Goal: Task Accomplishment & Management: Use online tool/utility

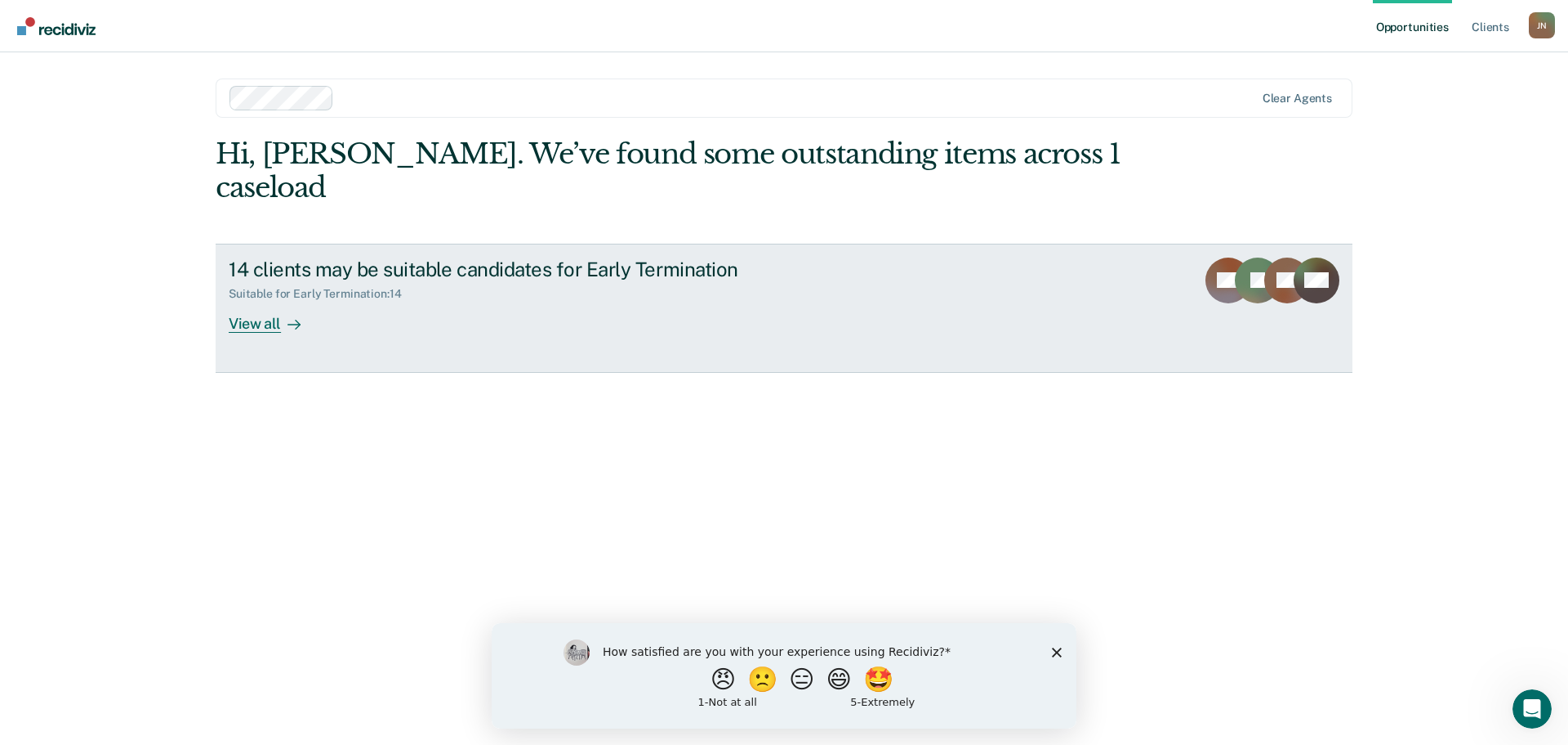
click at [269, 301] on div "View all" at bounding box center [274, 317] width 91 height 32
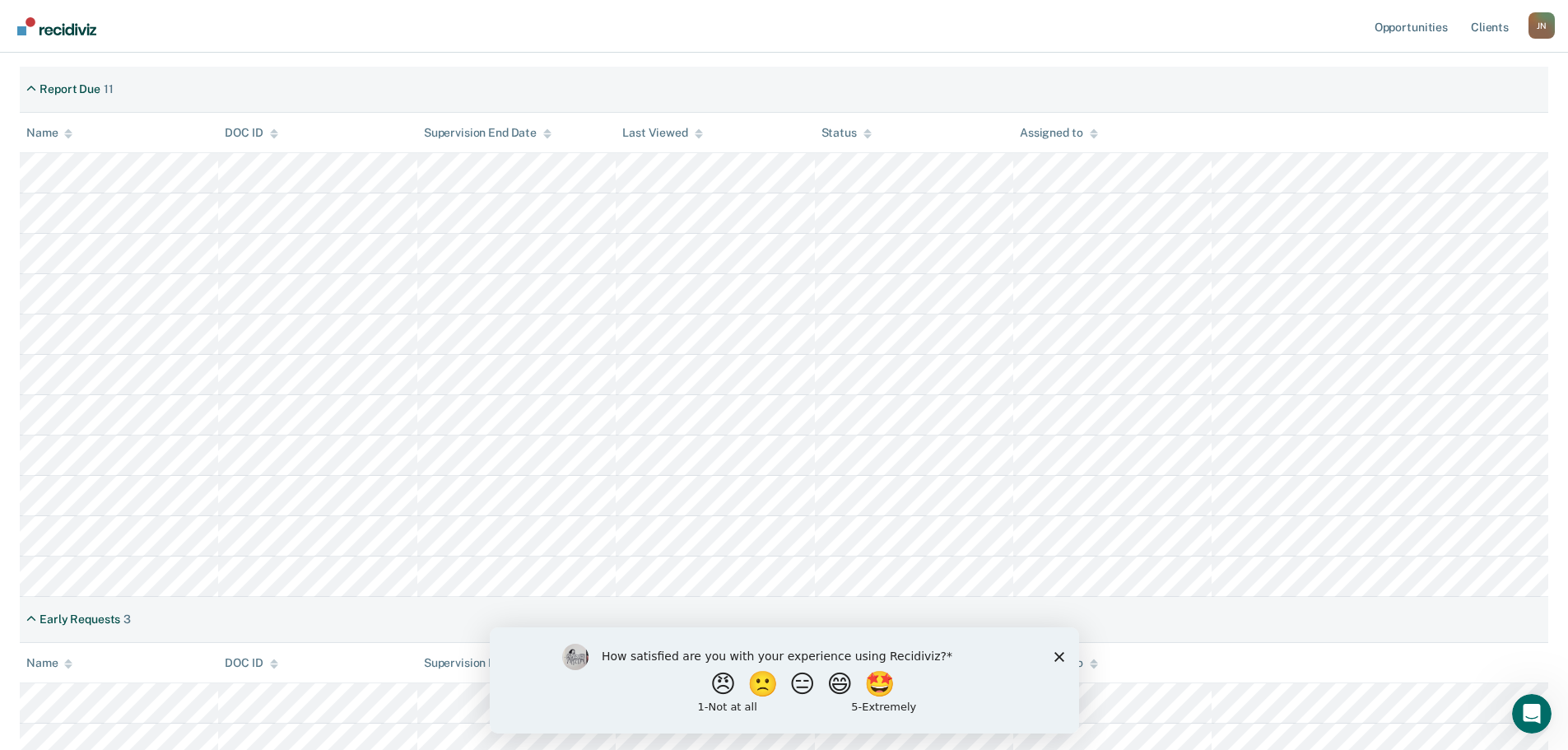
scroll to position [329, 0]
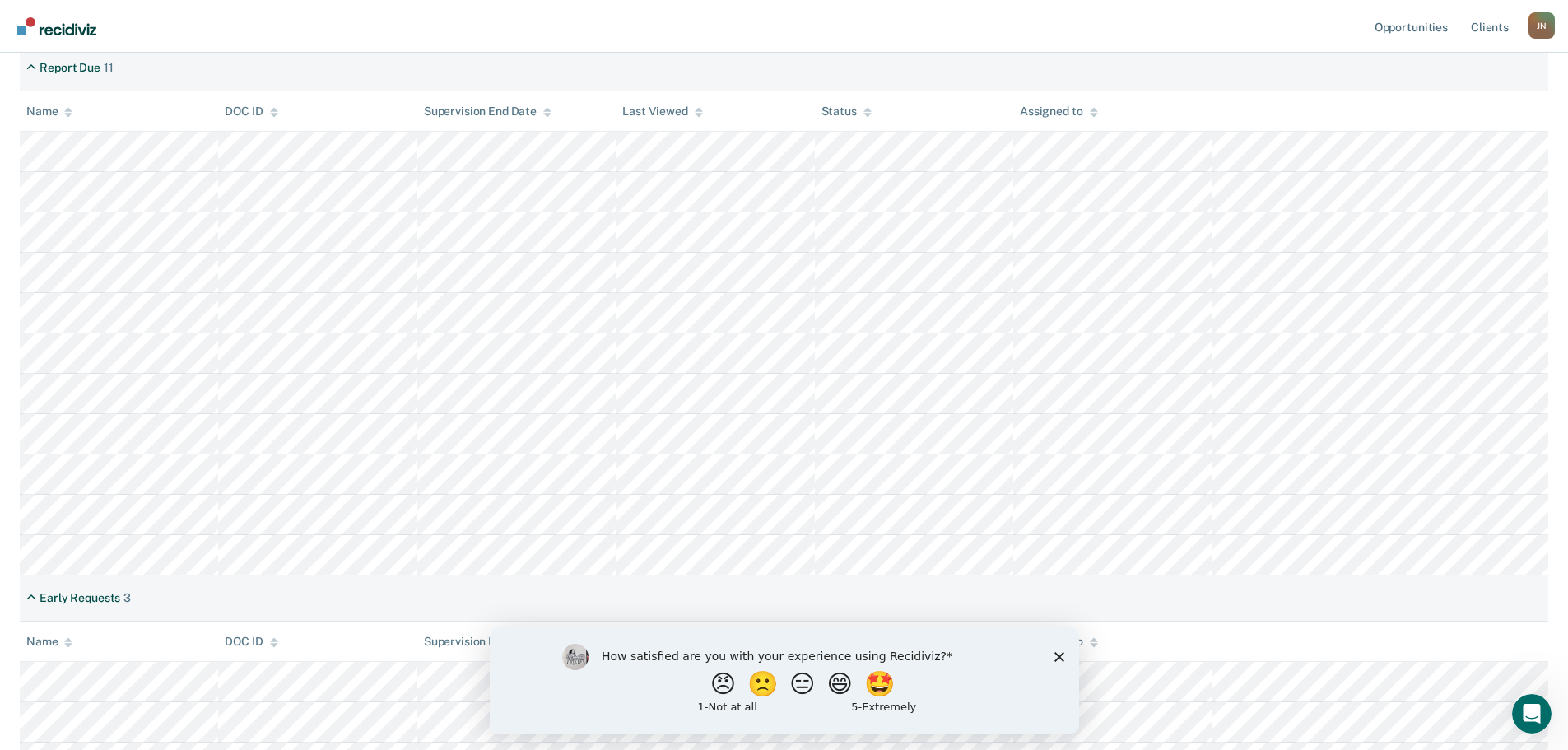
click at [1060, 656] on polygon "Close survey" at bounding box center [1059, 655] width 9 height 9
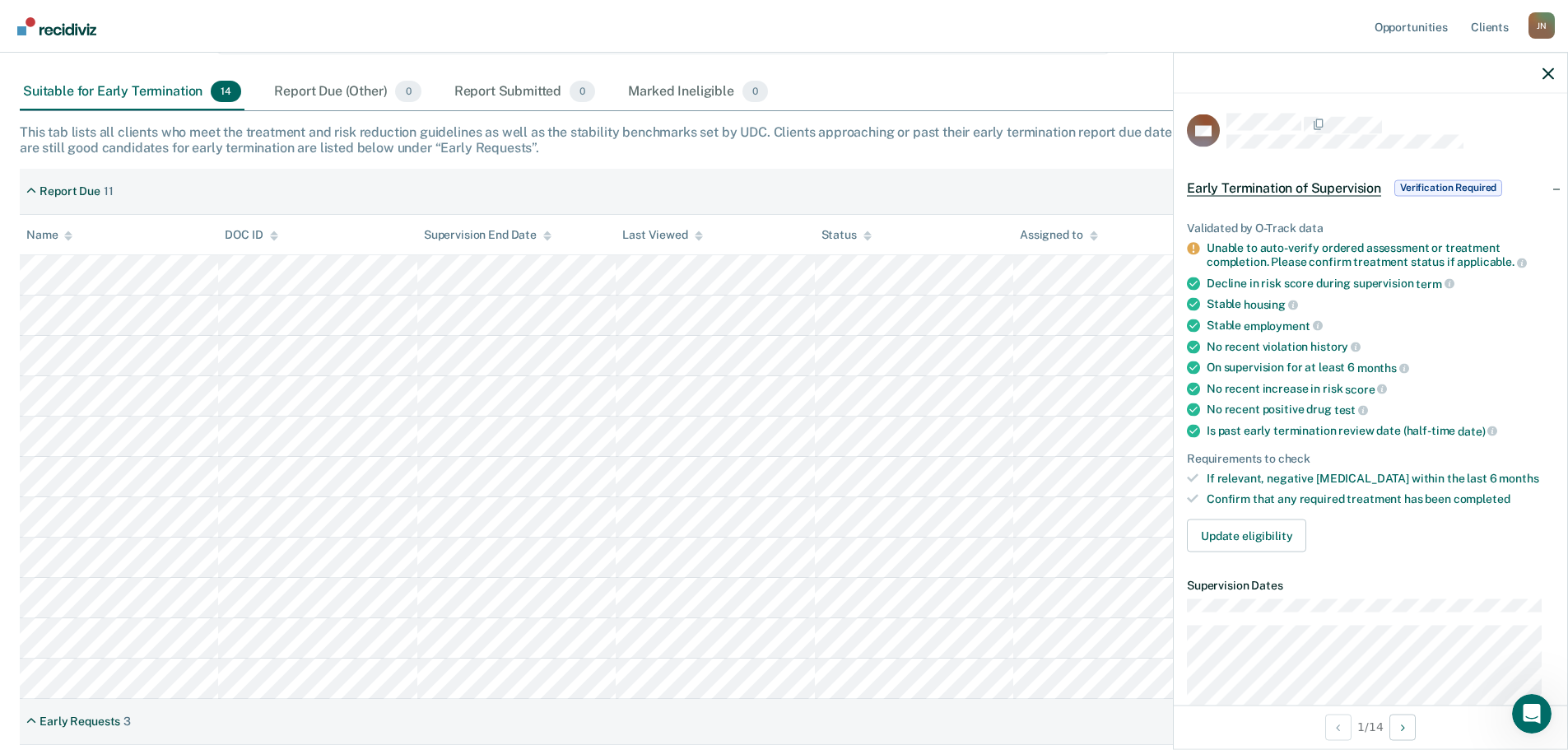
scroll to position [234, 0]
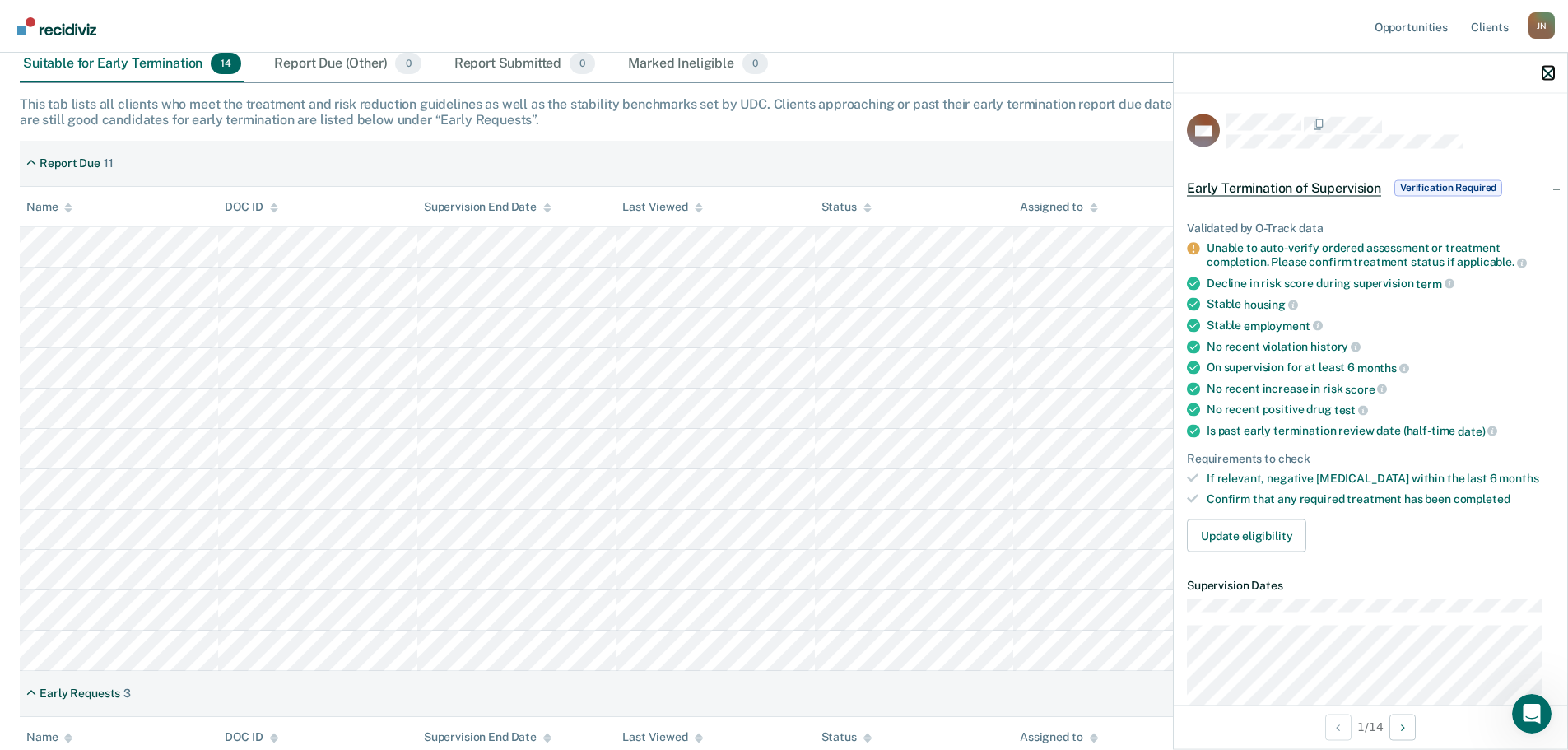
click at [1551, 75] on icon "button" at bounding box center [1548, 73] width 11 height 11
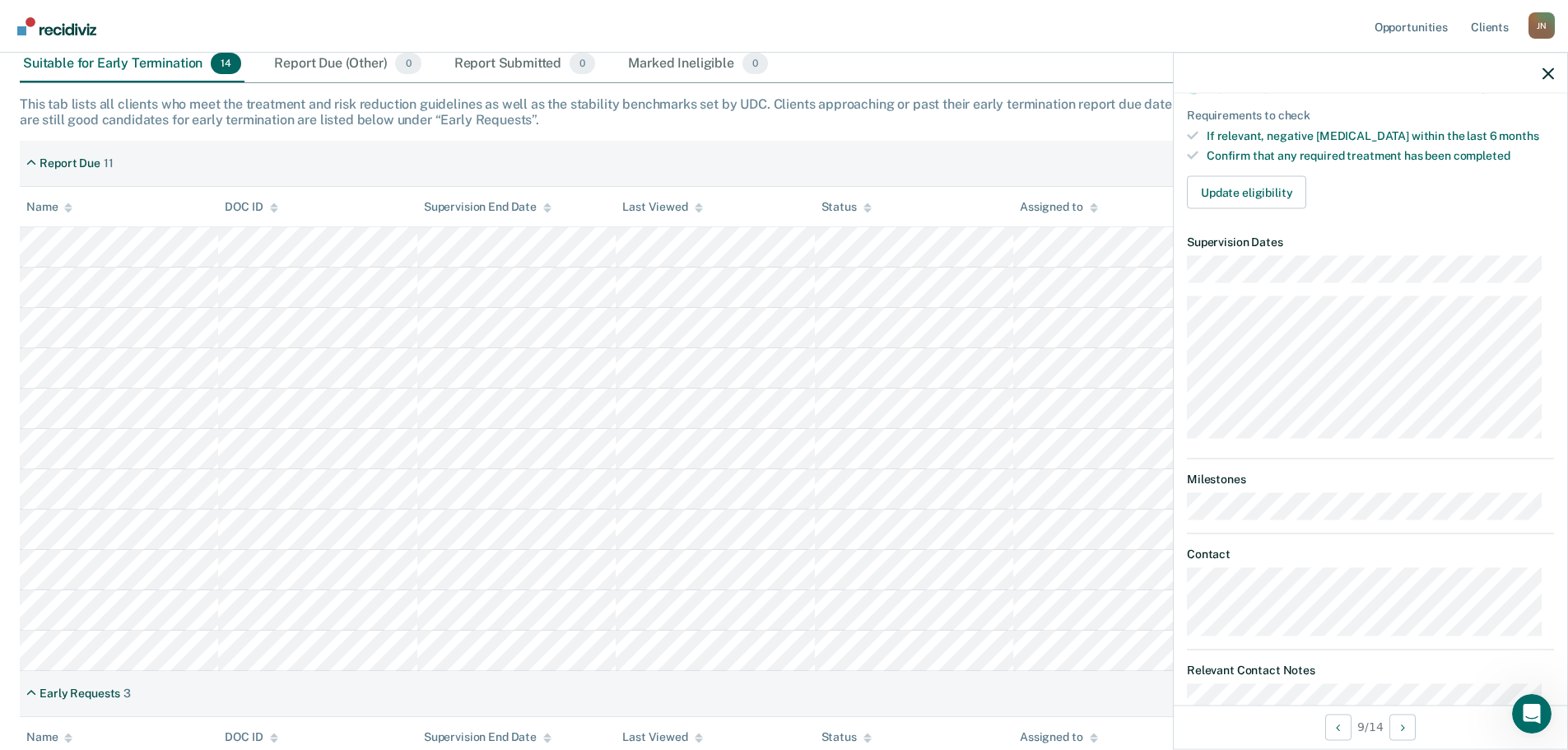
scroll to position [0, 0]
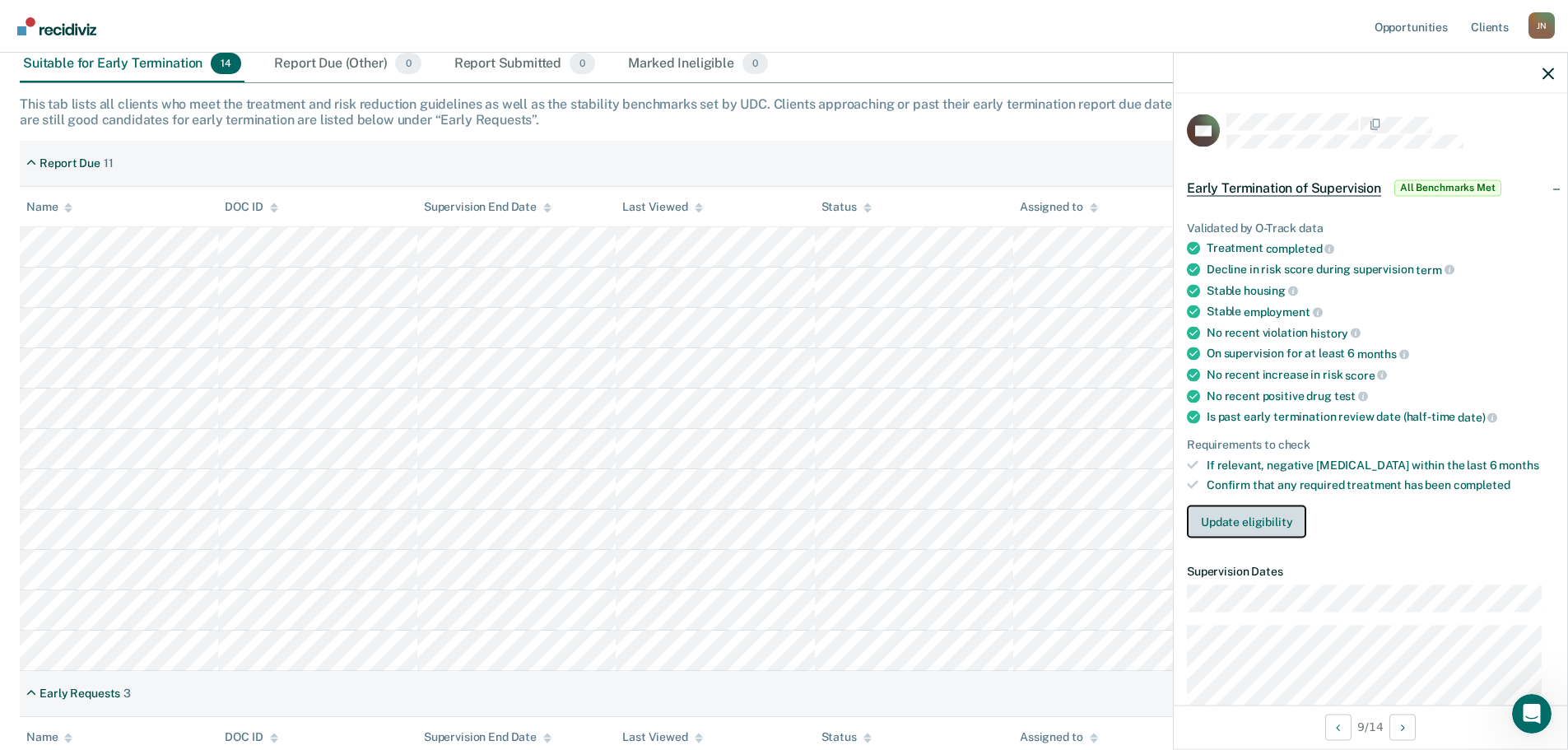
click at [1243, 524] on button "Update eligibility" at bounding box center [1247, 521] width 119 height 33
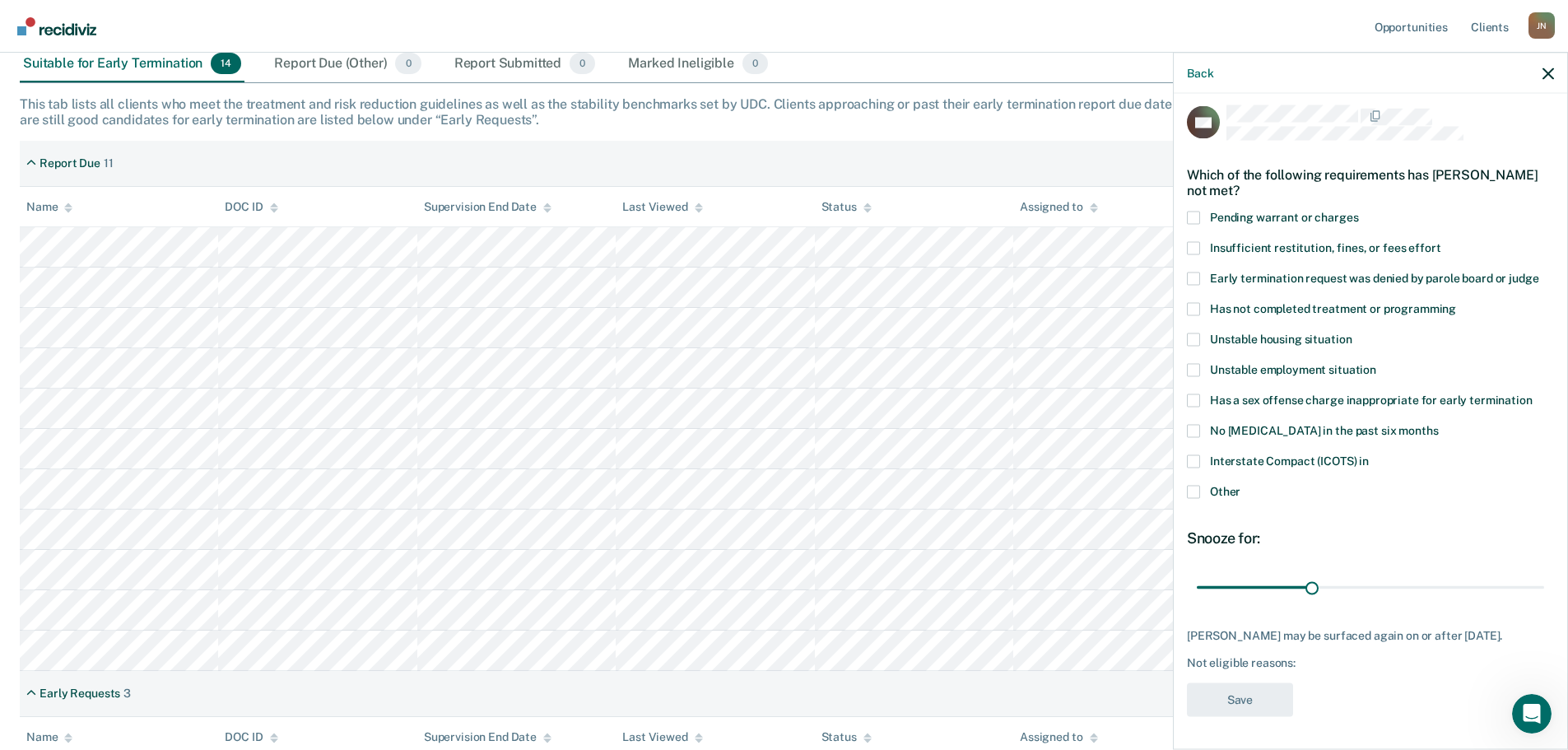
scroll to position [21, 0]
click at [1549, 68] on icon "button" at bounding box center [1548, 73] width 11 height 11
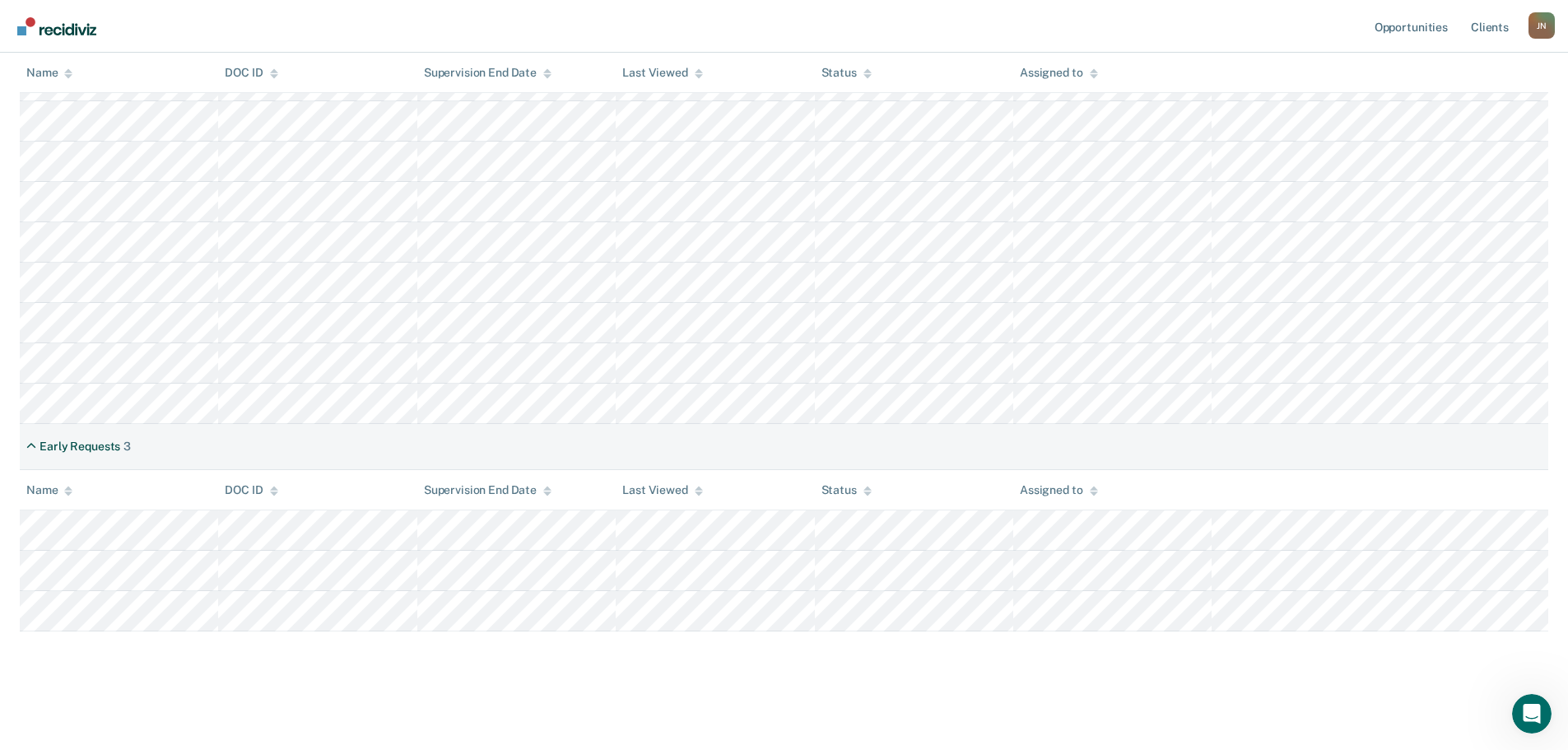
scroll to position [151, 0]
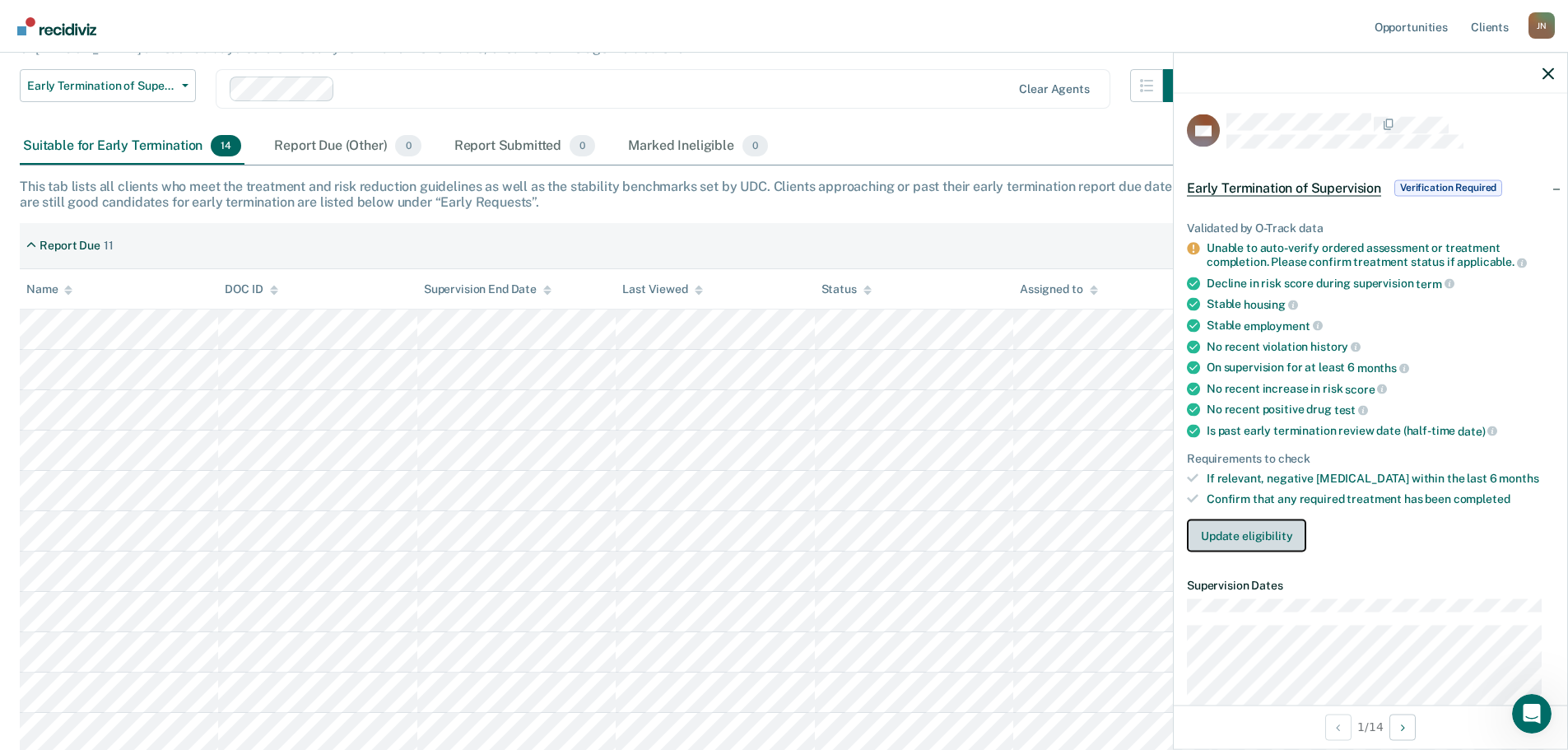
click at [1237, 536] on button "Update eligibility" at bounding box center [1247, 534] width 119 height 33
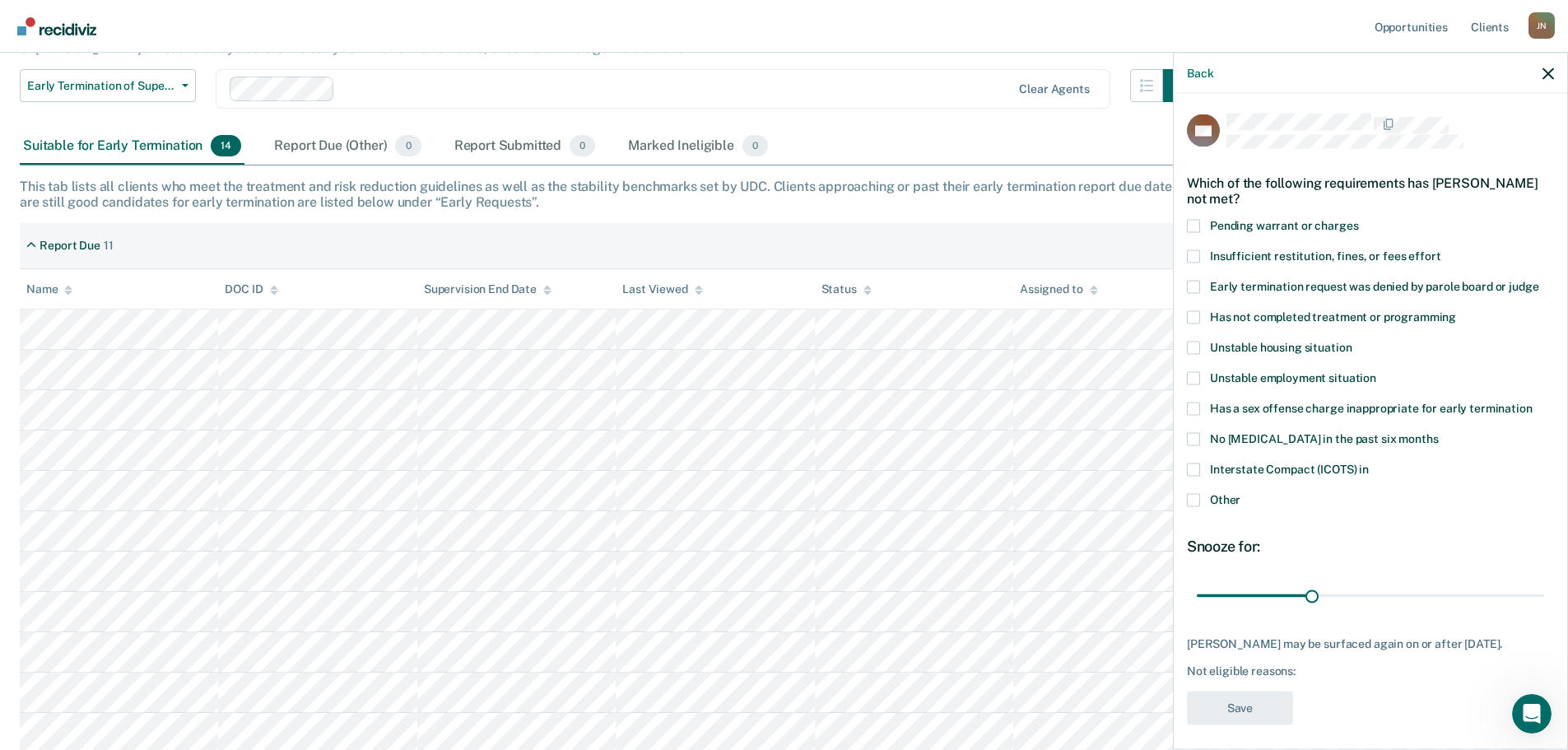
click at [1193, 316] on span at bounding box center [1194, 317] width 13 height 13
click at [1456, 310] on input "Has not completed treatment or programming" at bounding box center [1456, 310] width 0 height 0
click at [1246, 724] on button "Save" at bounding box center [1241, 707] width 106 height 34
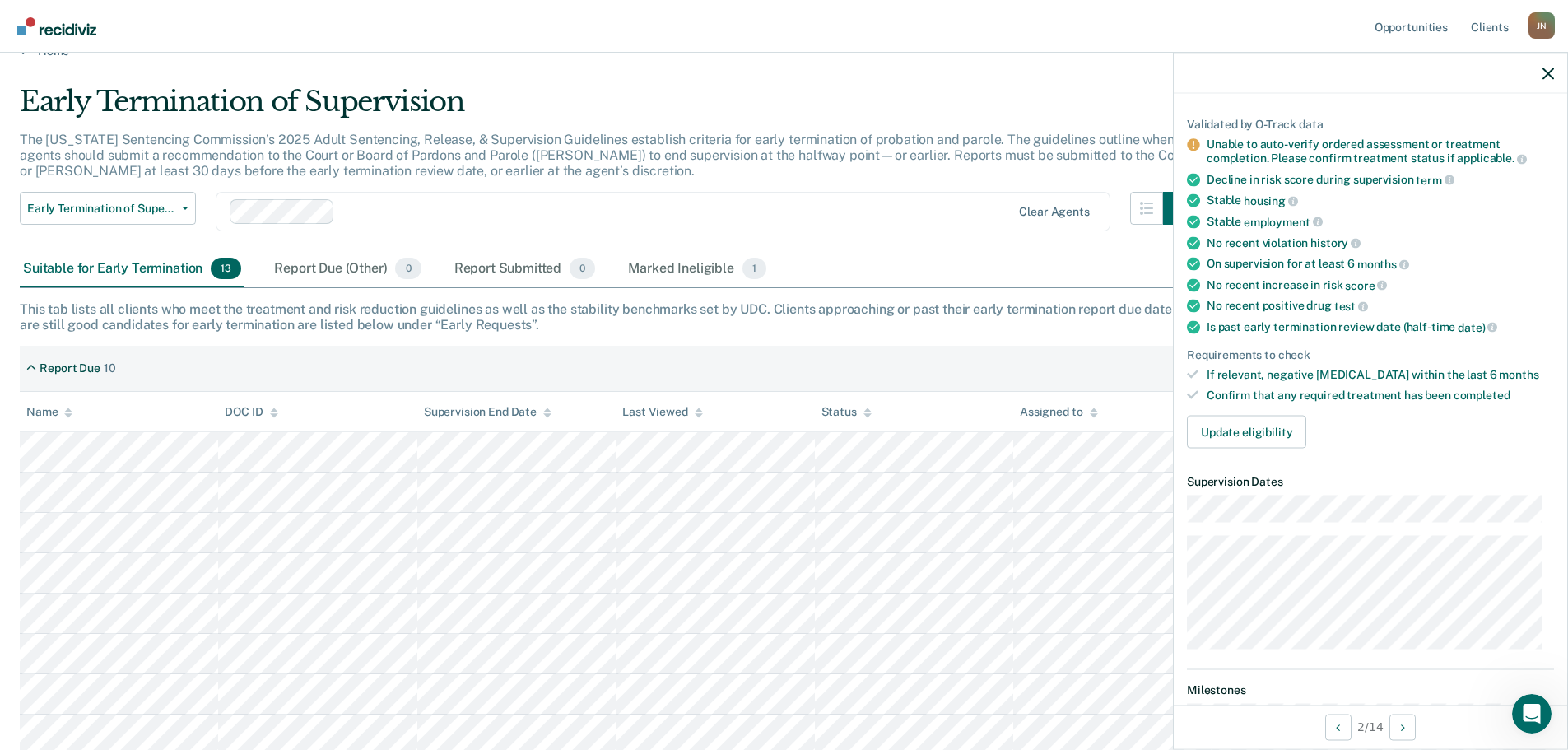
scroll to position [0, 0]
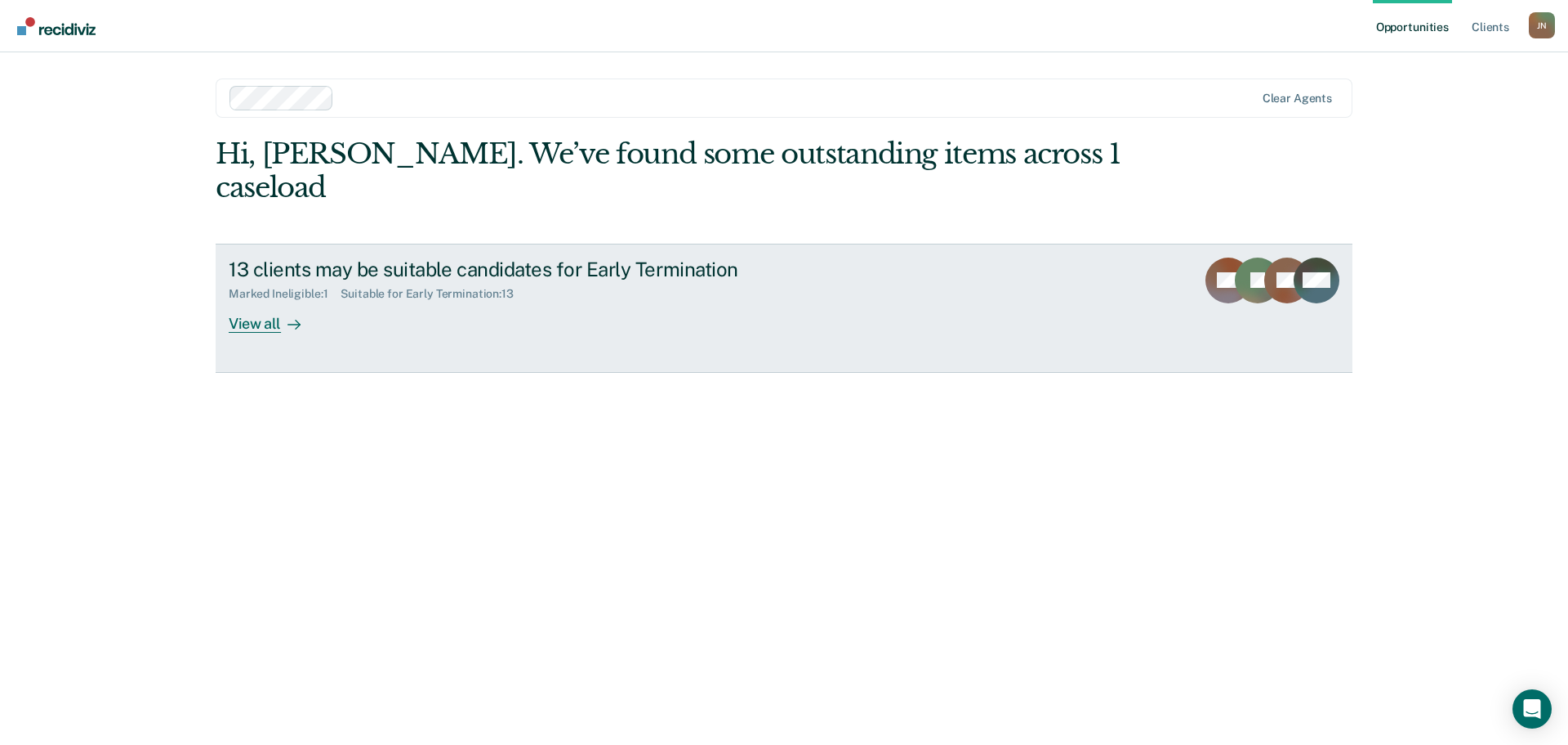
click at [269, 301] on div "View all" at bounding box center [274, 317] width 91 height 32
click at [263, 301] on div "View all" at bounding box center [274, 317] width 91 height 32
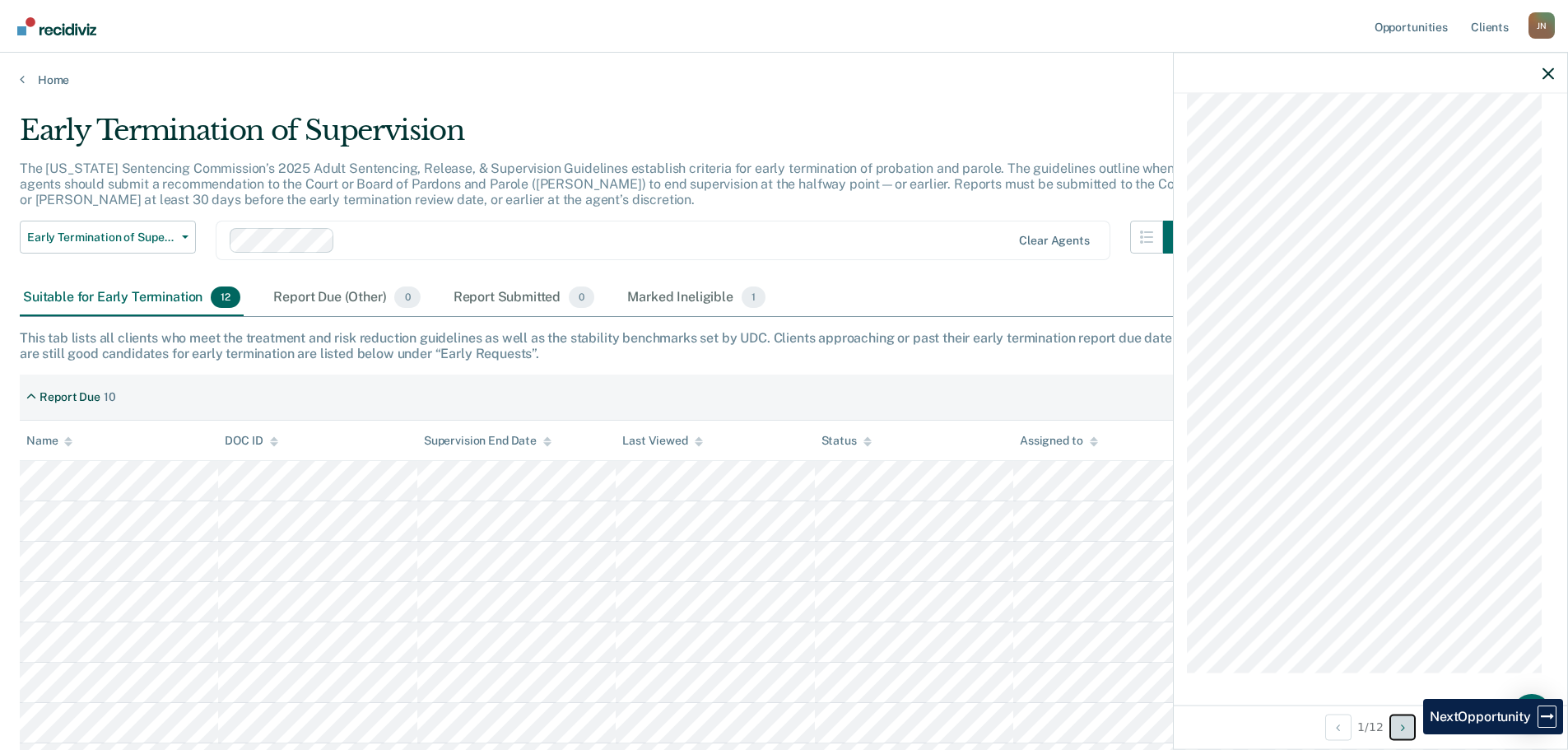
click at [1411, 734] on button "Next Opportunity" at bounding box center [1403, 726] width 26 height 26
click at [1347, 733] on button "Previous Opportunity" at bounding box center [1339, 726] width 26 height 26
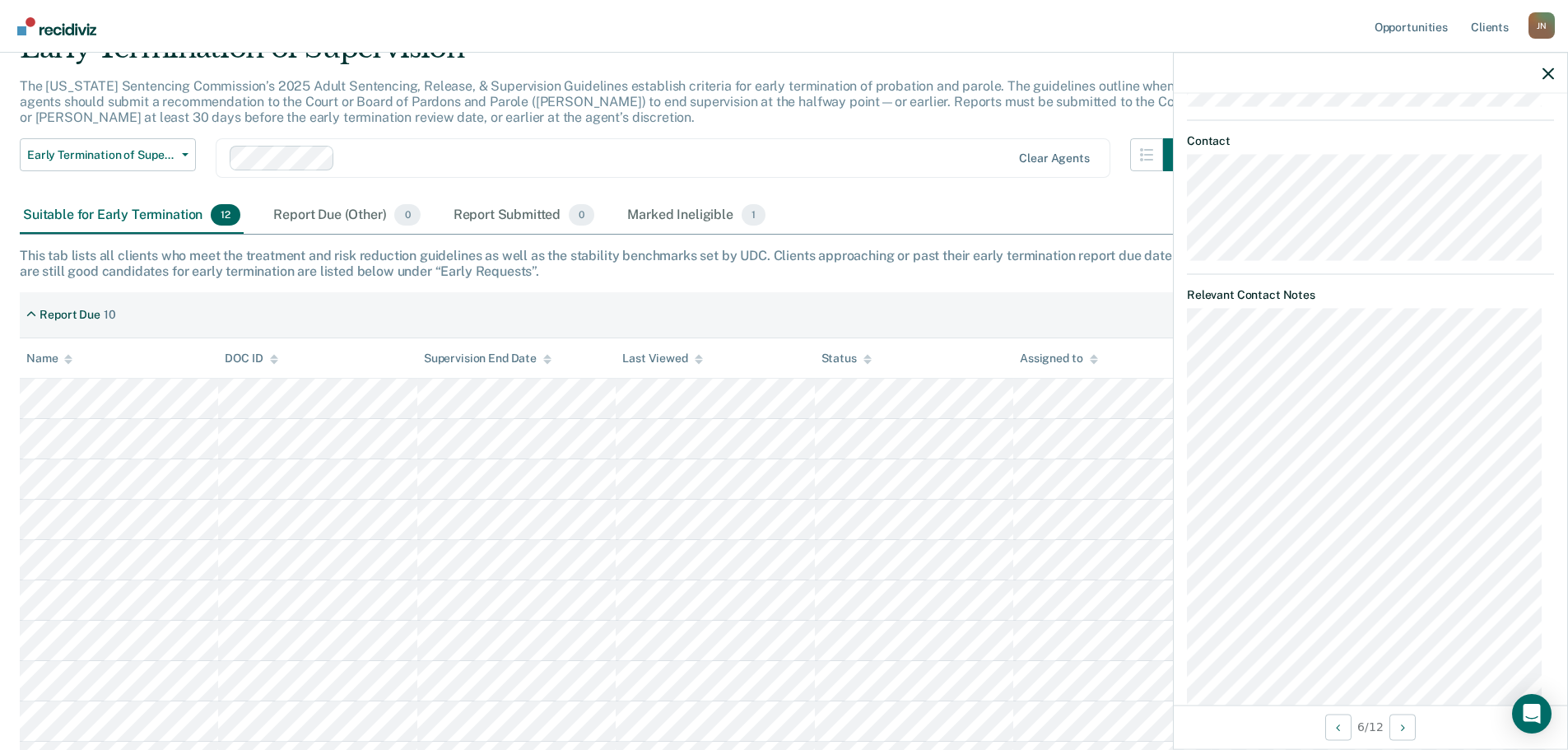
scroll to position [1076, 0]
